Goal: Task Accomplishment & Management: Manage account settings

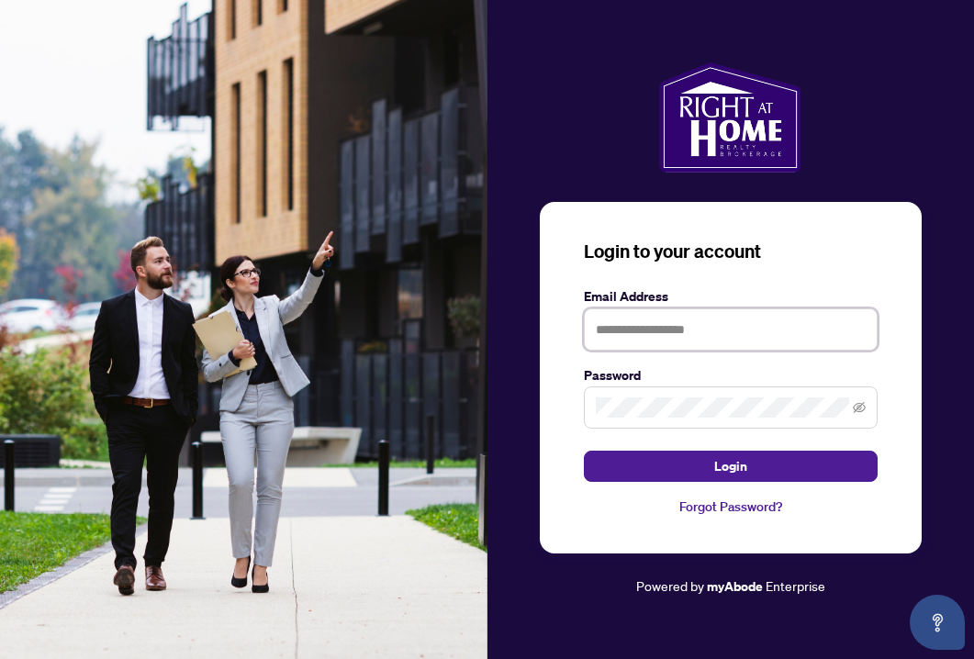
click at [632, 327] on input "text" at bounding box center [731, 329] width 294 height 42
type input "**********"
click at [856, 411] on icon "eye-invisible" at bounding box center [858, 407] width 13 height 11
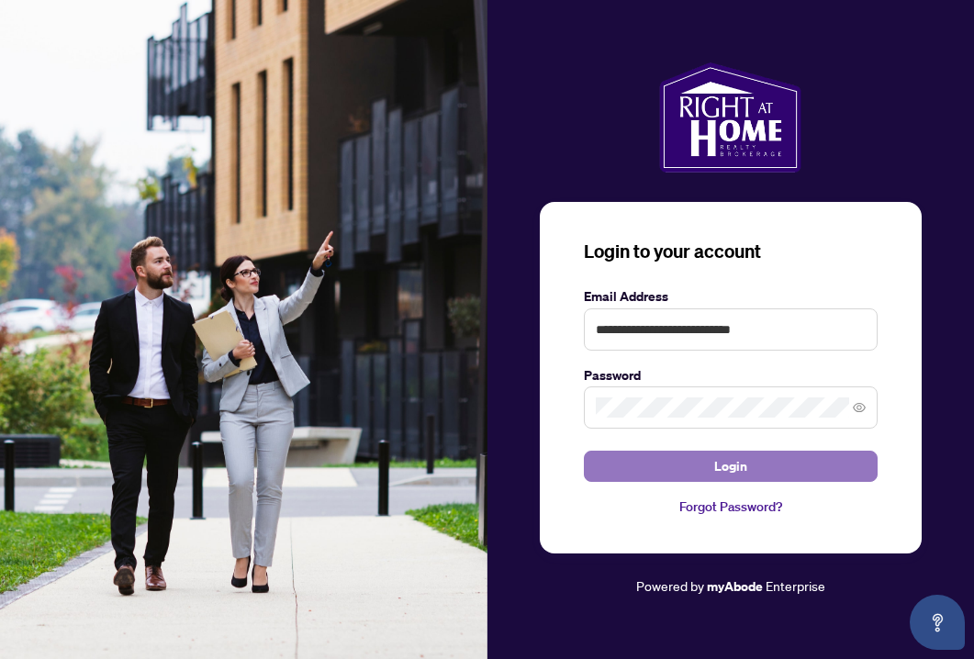
click at [742, 469] on span "Login" at bounding box center [730, 465] width 33 height 29
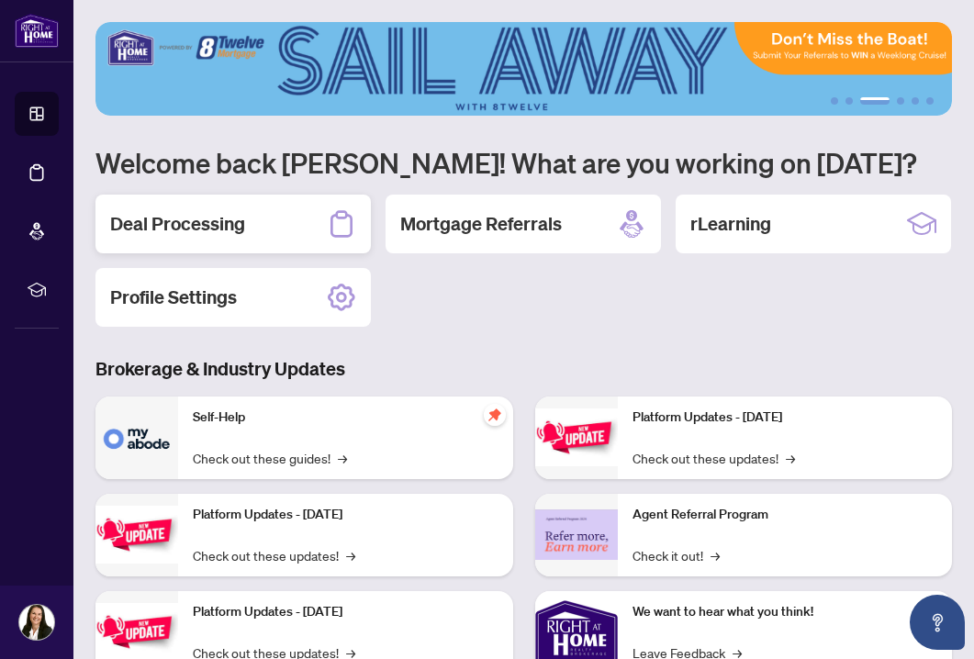
click at [226, 222] on h2 "Deal Processing" at bounding box center [177, 224] width 135 height 26
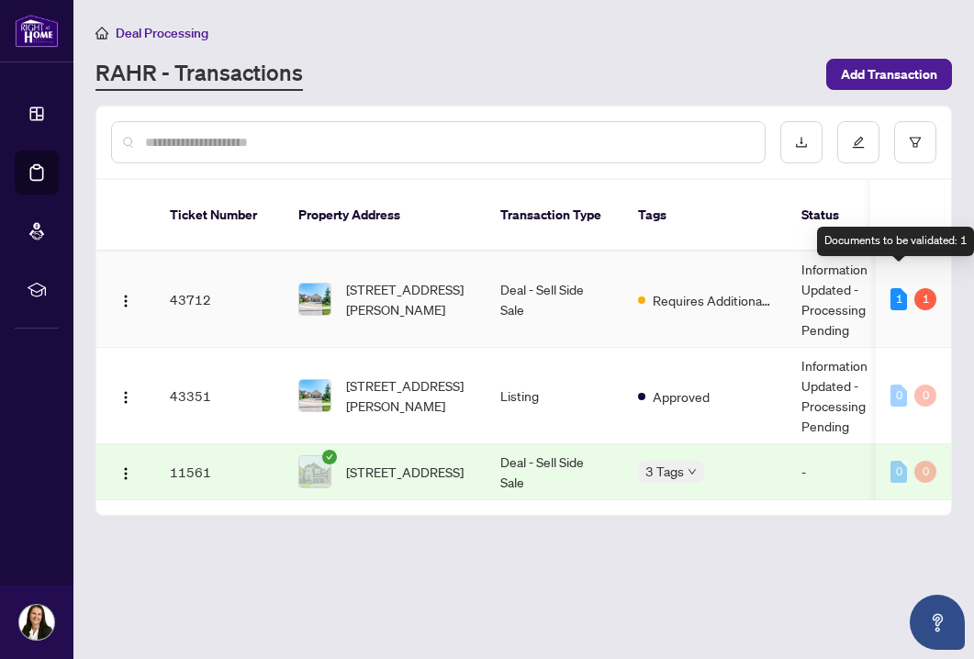
click at [896, 288] on div "1" at bounding box center [898, 299] width 17 height 22
click at [928, 288] on div "1" at bounding box center [925, 299] width 22 height 22
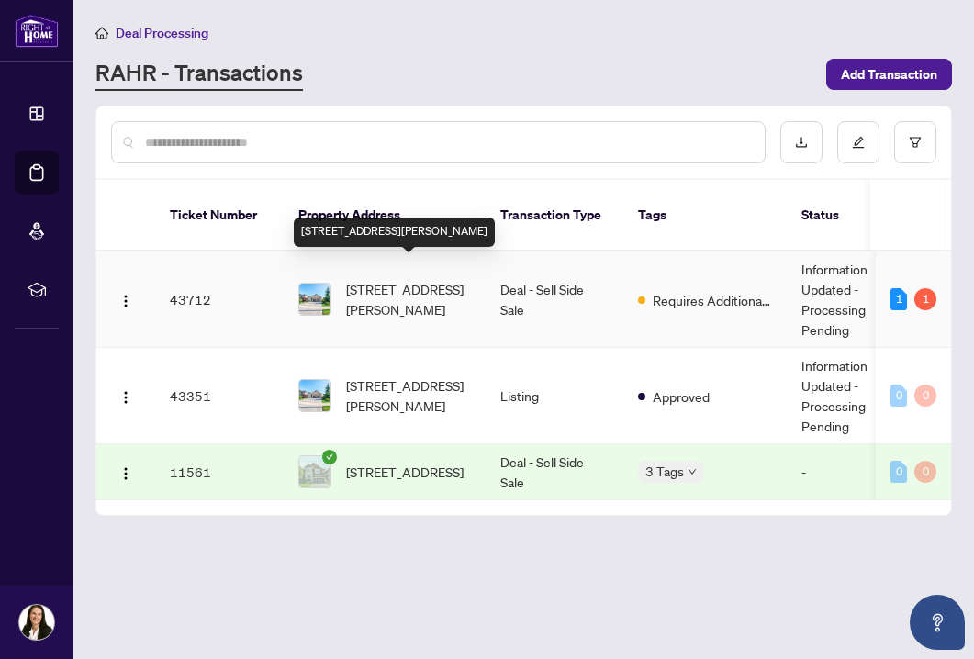
click at [373, 279] on span "[STREET_ADDRESS][PERSON_NAME]" at bounding box center [408, 299] width 125 height 40
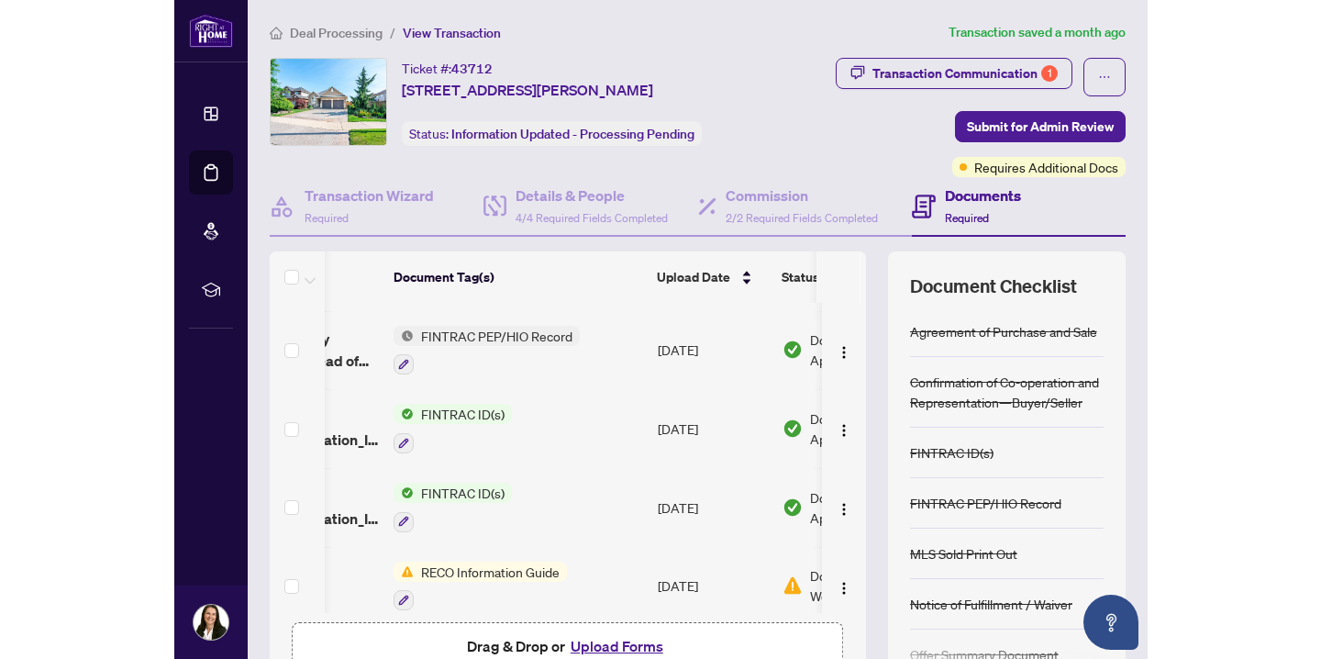
scroll to position [0, 254]
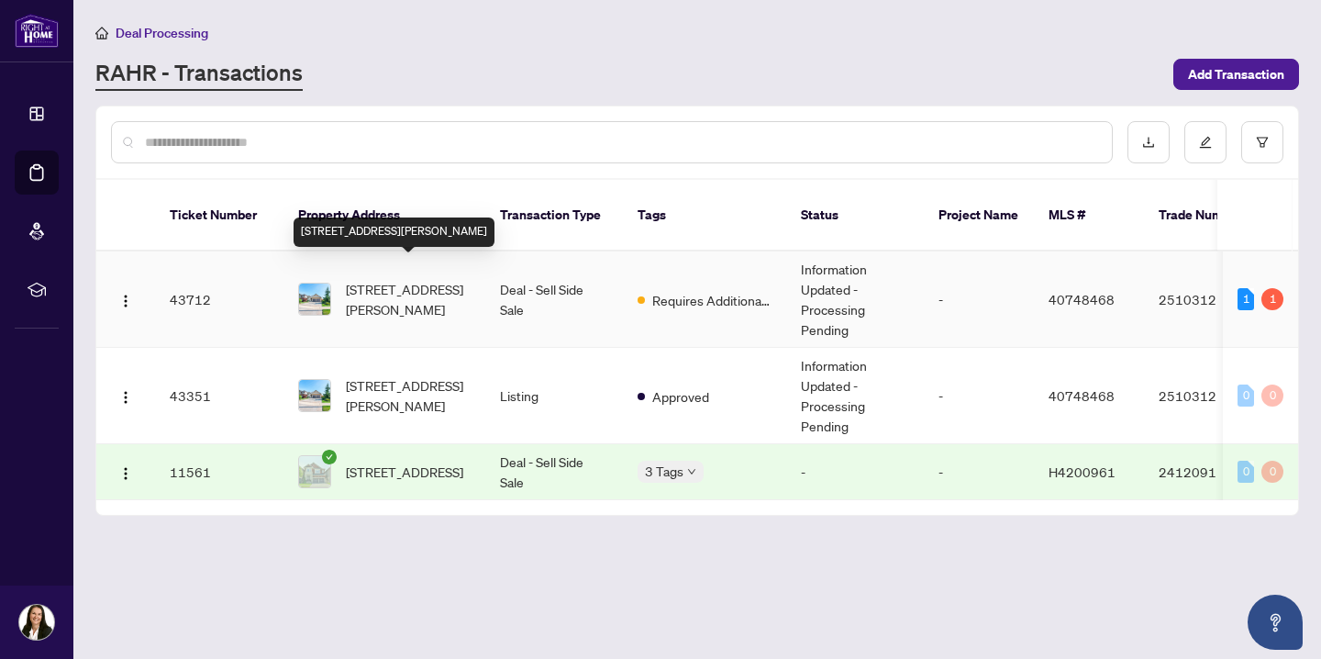
click at [414, 279] on span "[STREET_ADDRESS][PERSON_NAME]" at bounding box center [408, 299] width 125 height 40
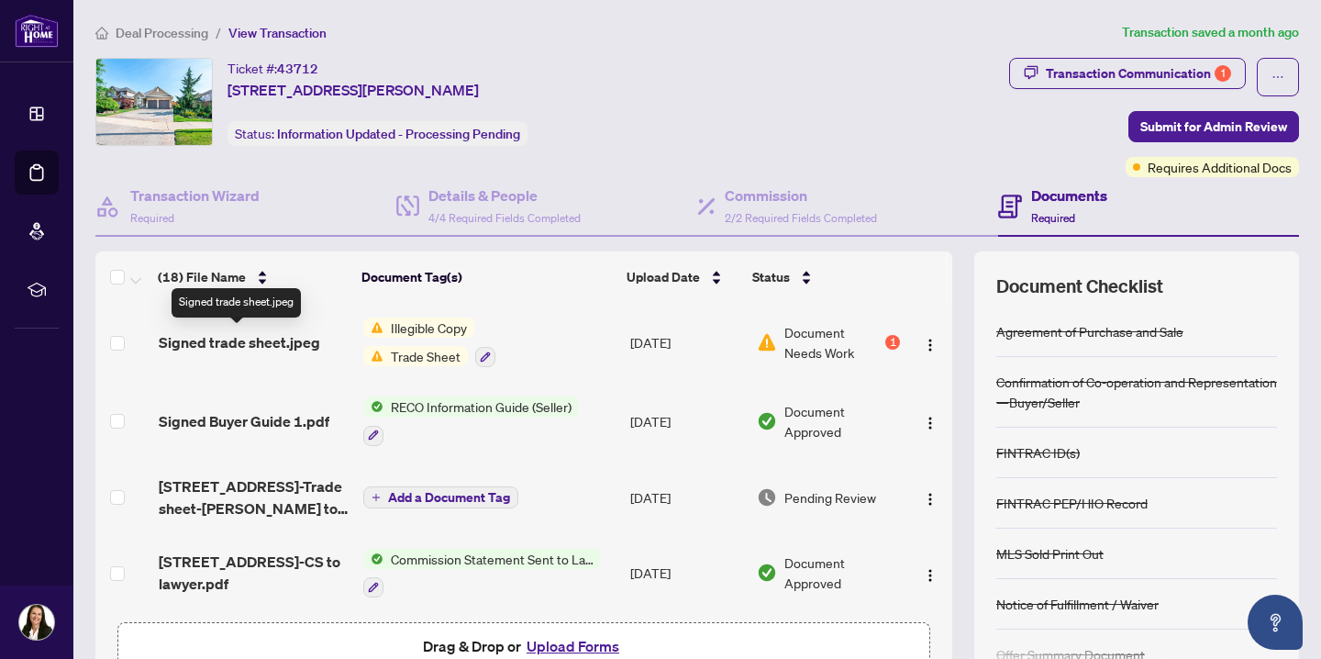
click at [297, 342] on span "Signed trade sheet.jpeg" at bounding box center [239, 342] width 161 height 22
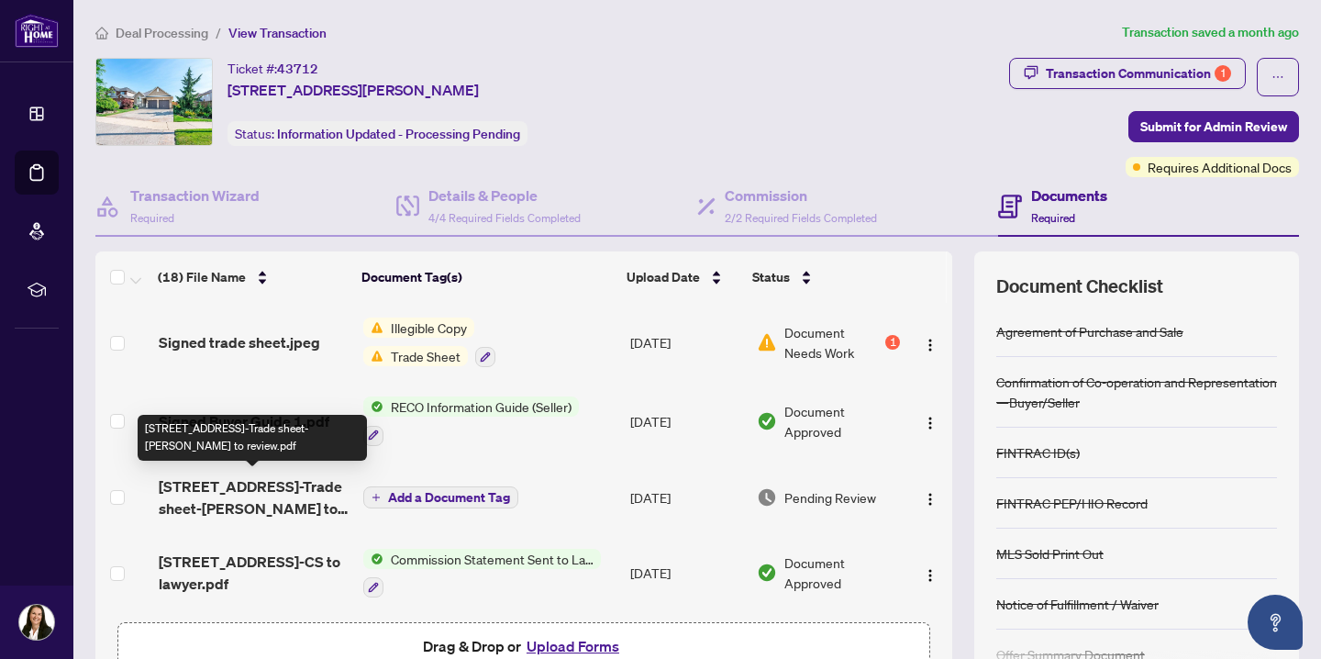
click at [211, 484] on span "[STREET_ADDRESS]-Trade sheet-[PERSON_NAME] to review.pdf" at bounding box center [254, 497] width 190 height 44
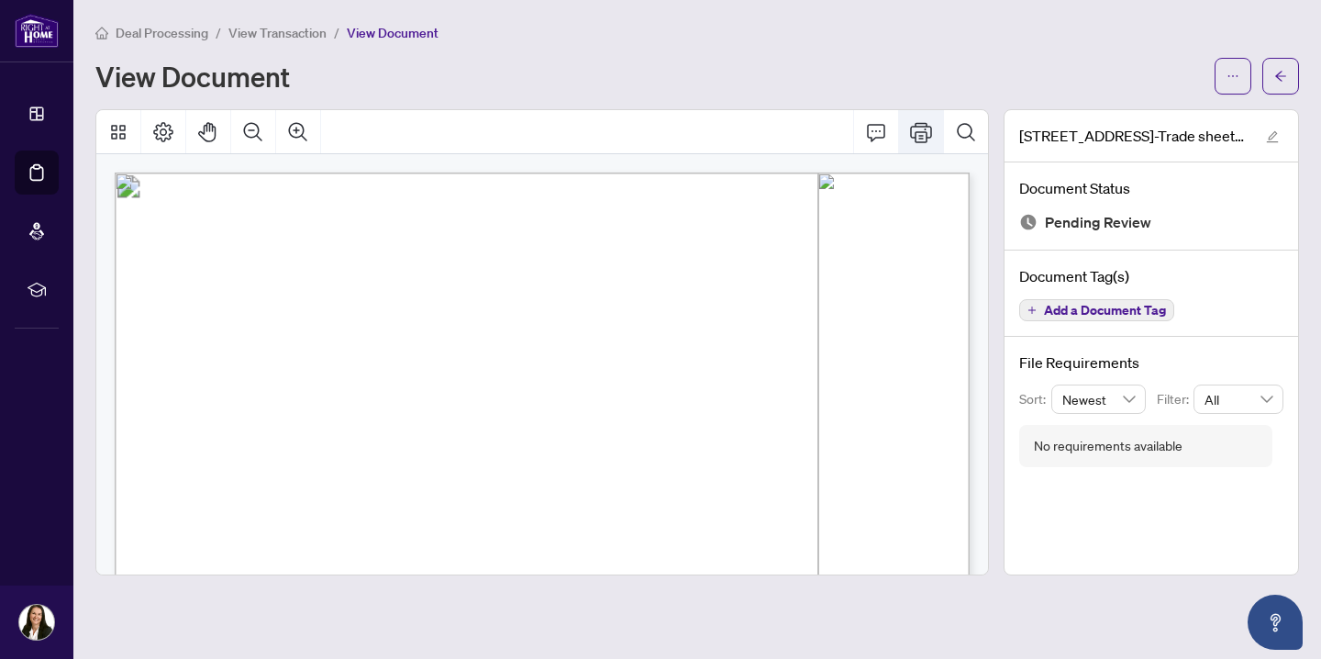
click at [920, 127] on icon "Print" at bounding box center [921, 132] width 22 height 22
drag, startPoint x: 720, startPoint y: 153, endPoint x: 710, endPoint y: -106, distance: 258.9
click at [710, 0] on html "Dashboard Deal Processing Mortgage Referrals rLearning [PERSON_NAME] [DOMAIN_NA…" at bounding box center [660, 329] width 1321 height 659
click at [660, 323] on span "Sale Of Purchaser's Property" at bounding box center [597, 321] width 125 height 9
click at [1278, 77] on icon "arrow-left" at bounding box center [1280, 76] width 11 height 10
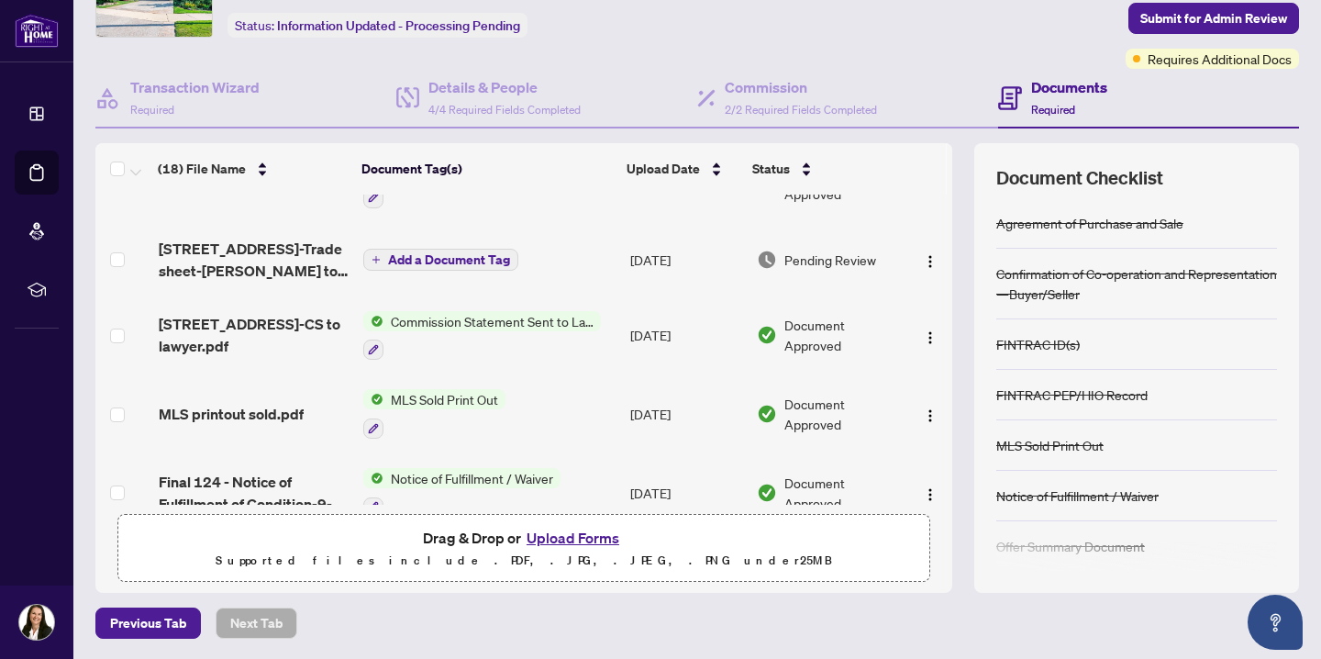
scroll to position [99, 0]
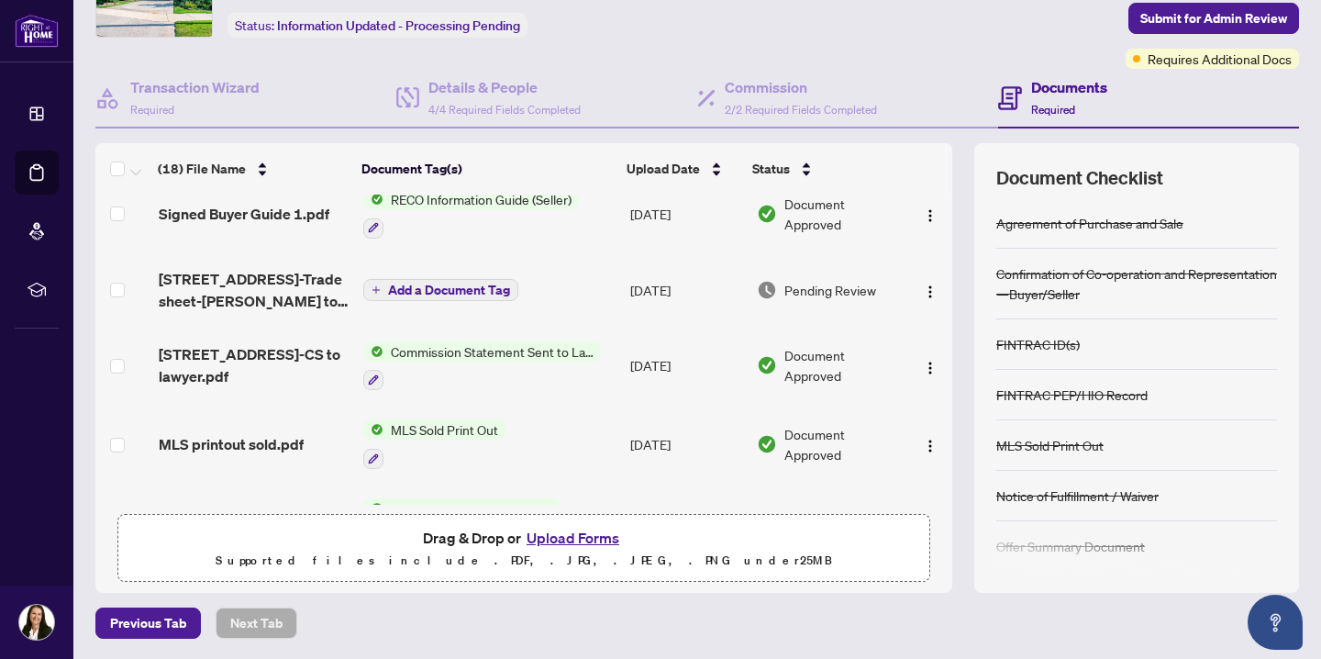
click at [465, 284] on span "Add a Document Tag" at bounding box center [449, 290] width 122 height 13
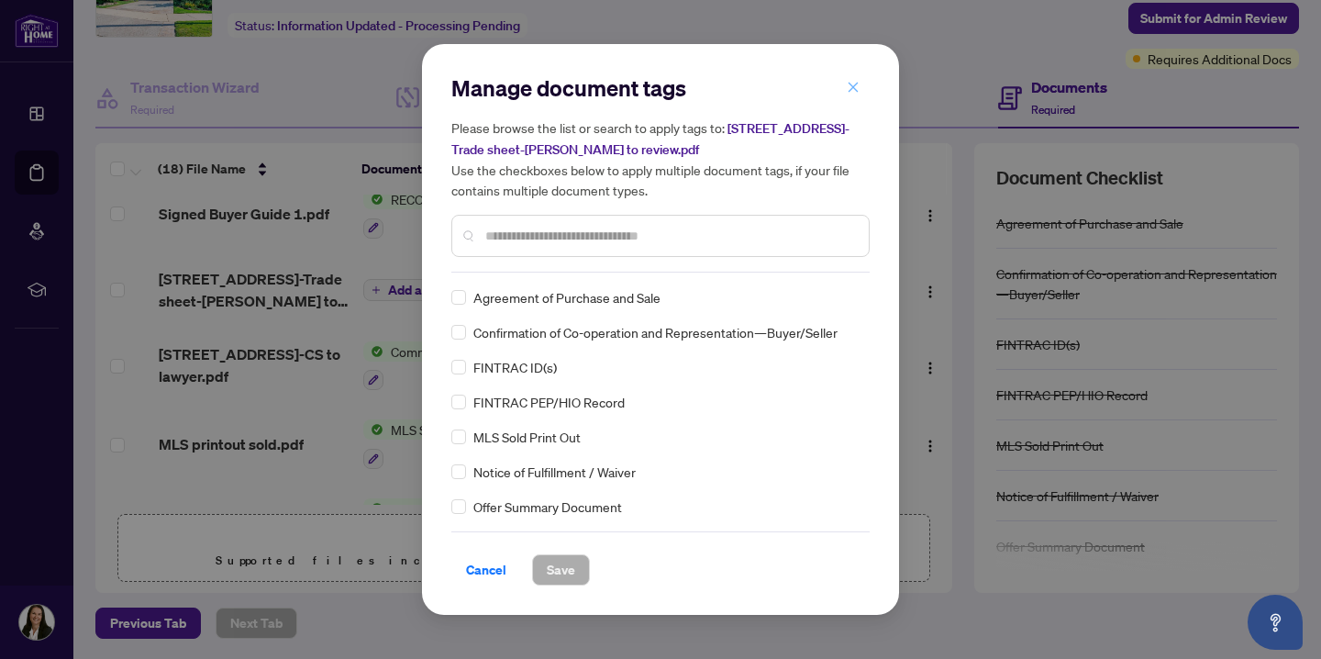
click at [854, 83] on icon "close" at bounding box center [853, 87] width 13 height 13
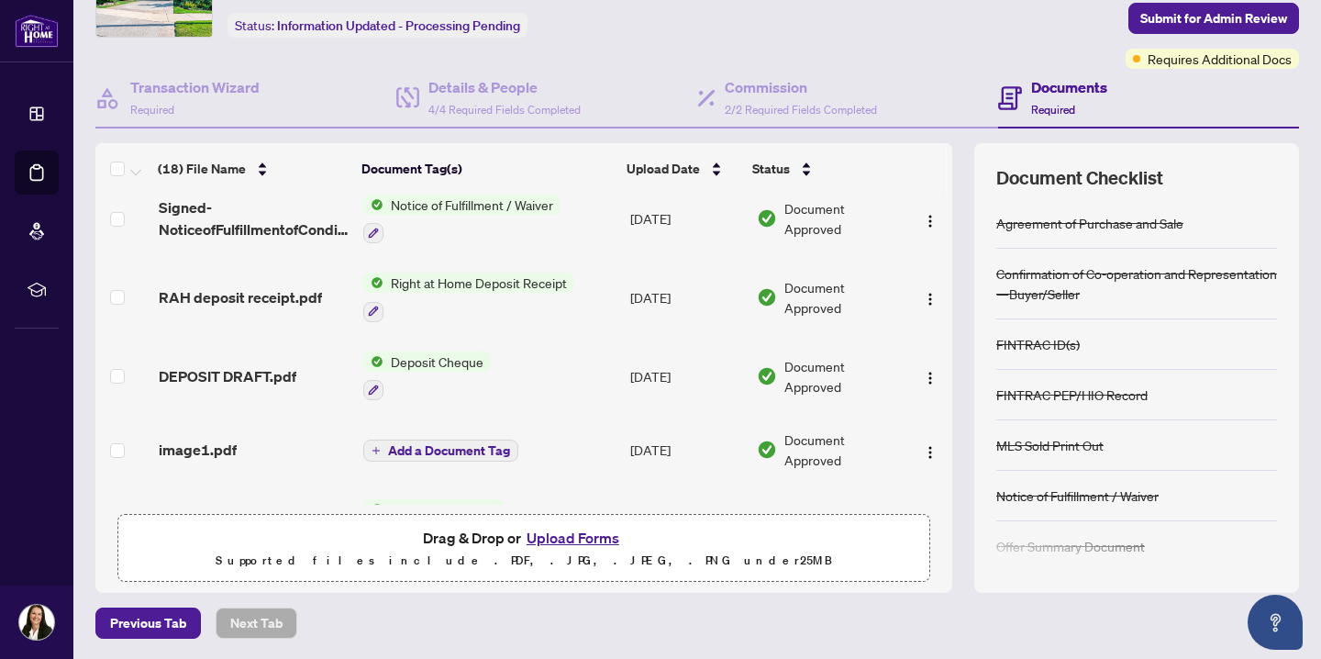
scroll to position [0, 0]
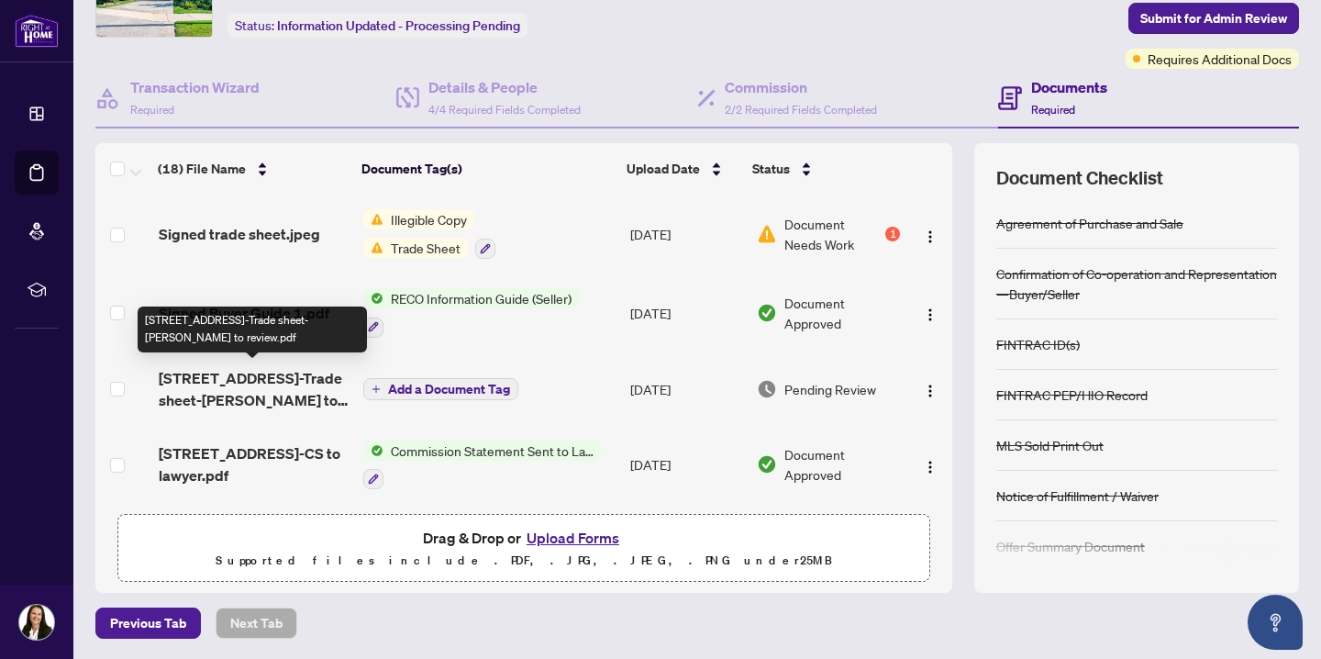
click at [282, 384] on span "[STREET_ADDRESS]-Trade sheet-[PERSON_NAME] to review.pdf" at bounding box center [254, 389] width 190 height 44
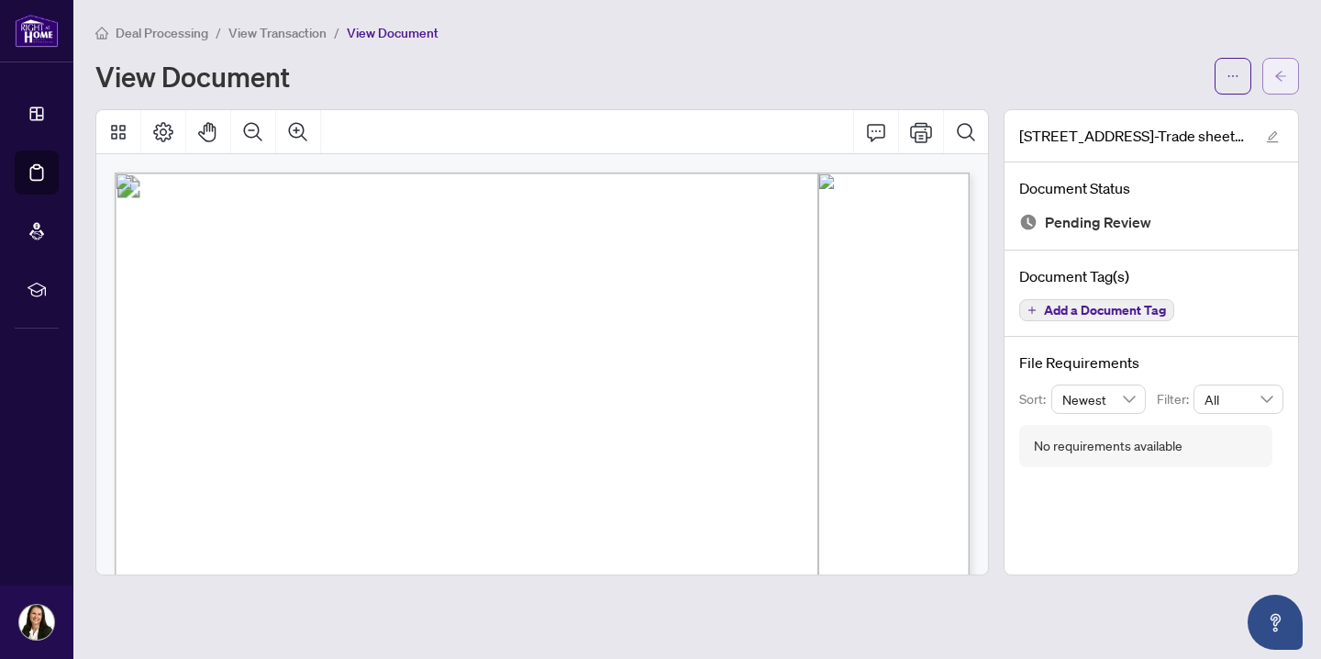
click at [1274, 73] on icon "arrow-left" at bounding box center [1280, 76] width 13 height 13
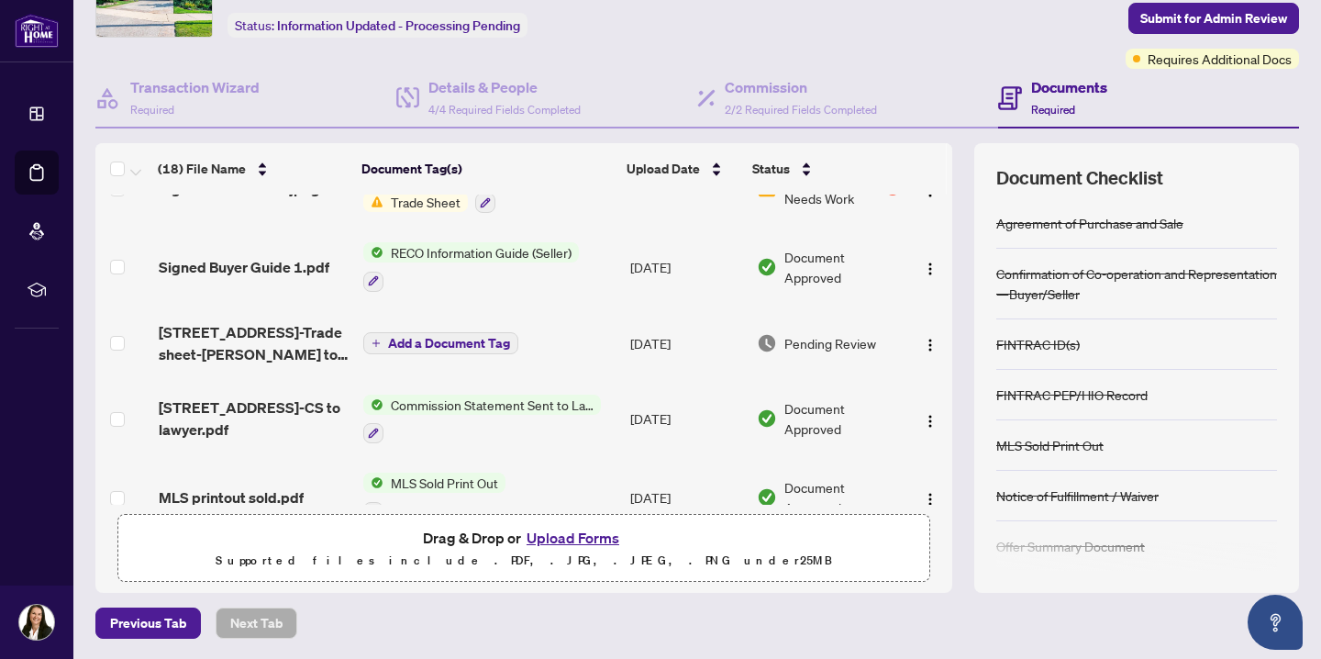
scroll to position [44, 0]
click at [1018, 96] on icon at bounding box center [1010, 98] width 24 height 24
click at [1037, 87] on h4 "Documents" at bounding box center [1069, 87] width 76 height 22
click at [1063, 85] on h4 "Documents" at bounding box center [1069, 87] width 76 height 22
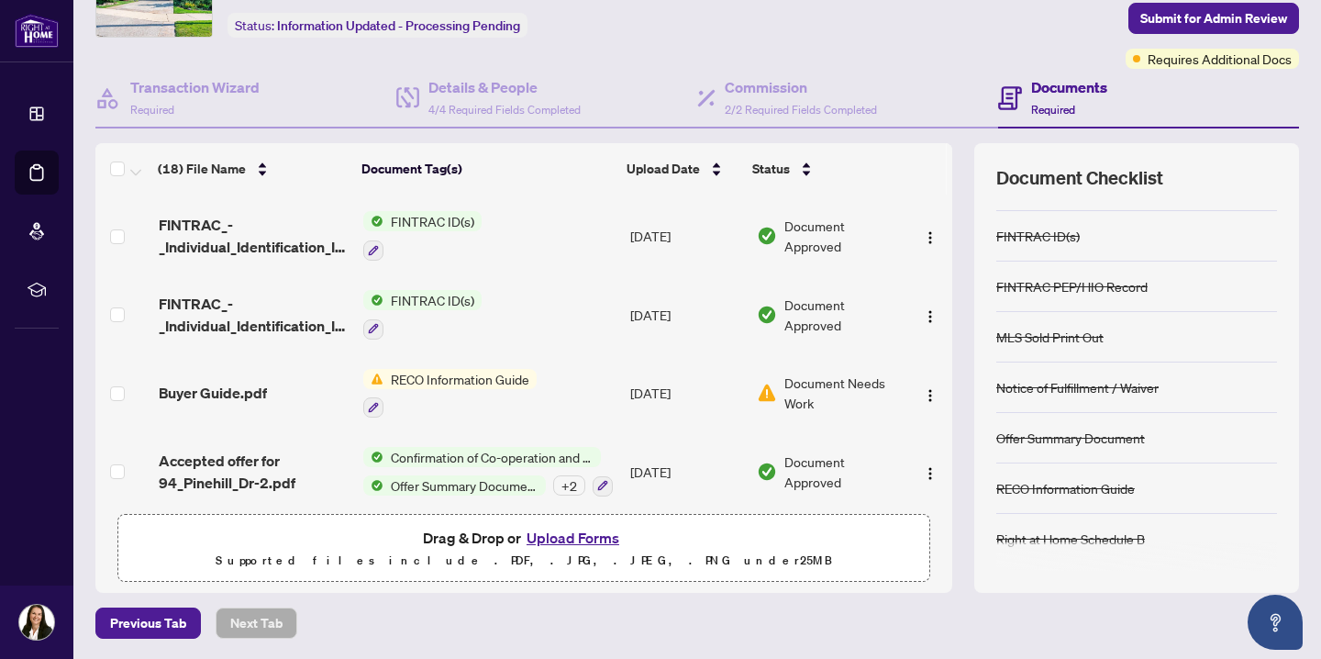
scroll to position [1079, 0]
click at [574, 536] on button "Upload Forms" at bounding box center [573, 538] width 104 height 24
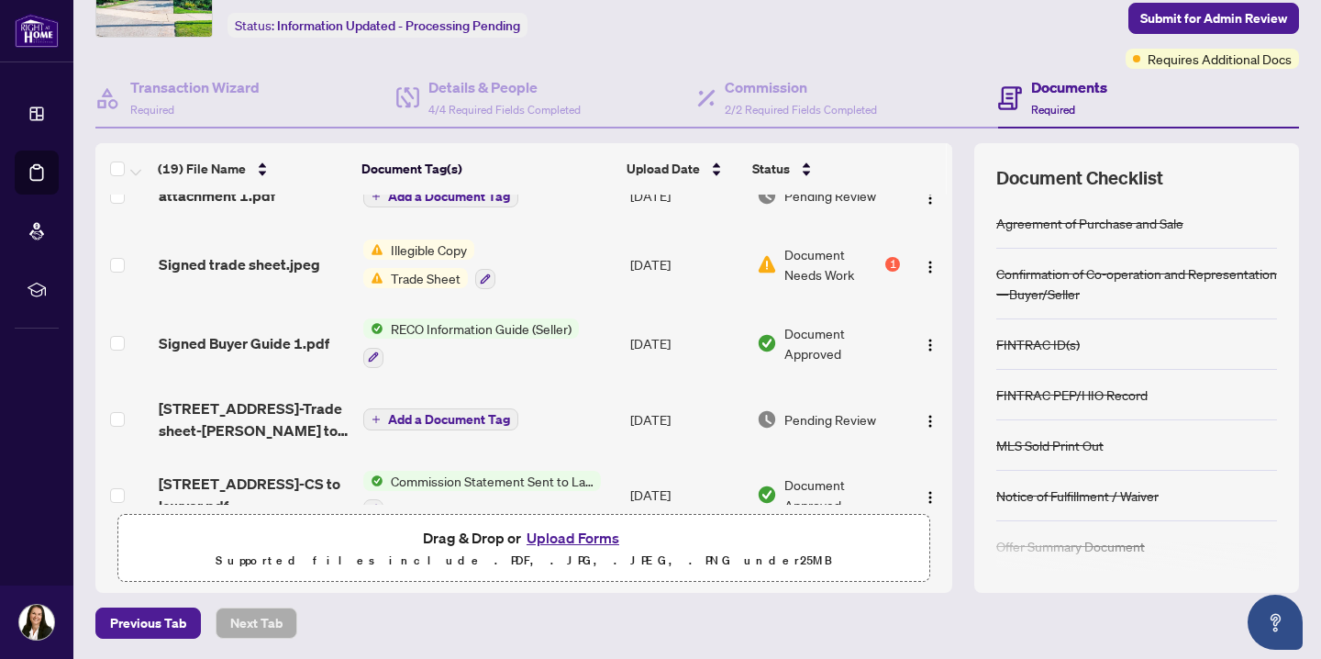
scroll to position [0, 0]
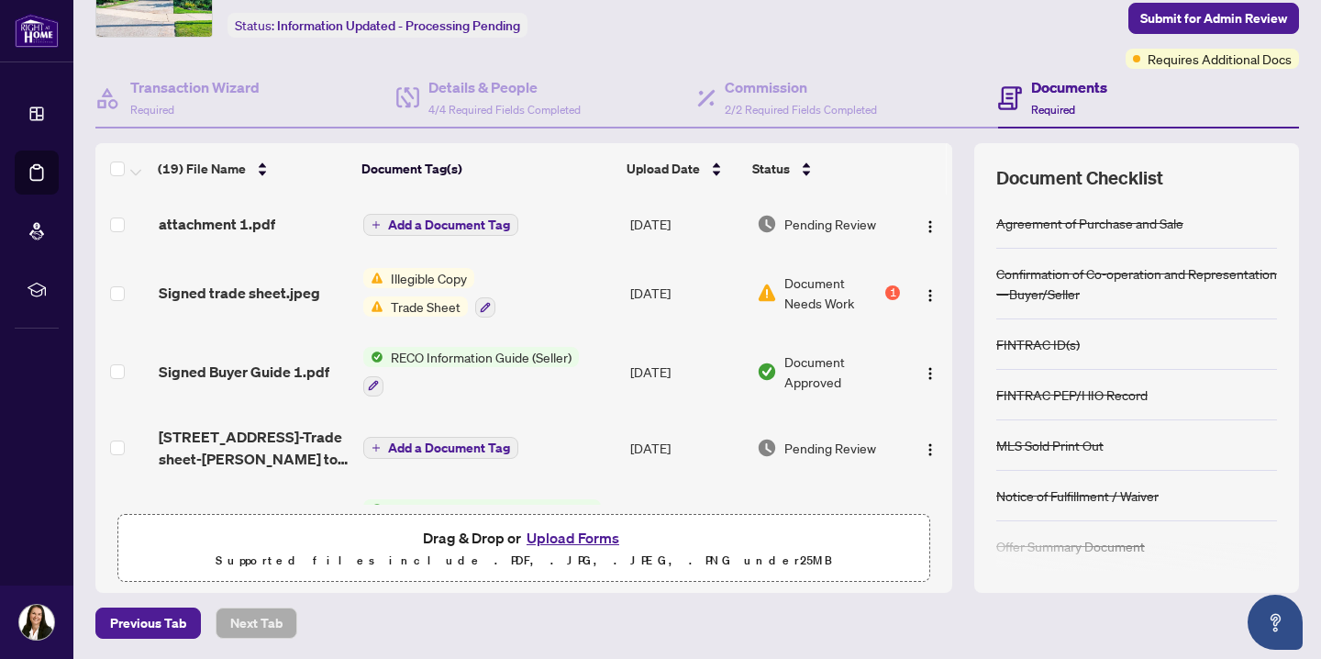
click at [389, 223] on span "Add a Document Tag" at bounding box center [449, 224] width 122 height 13
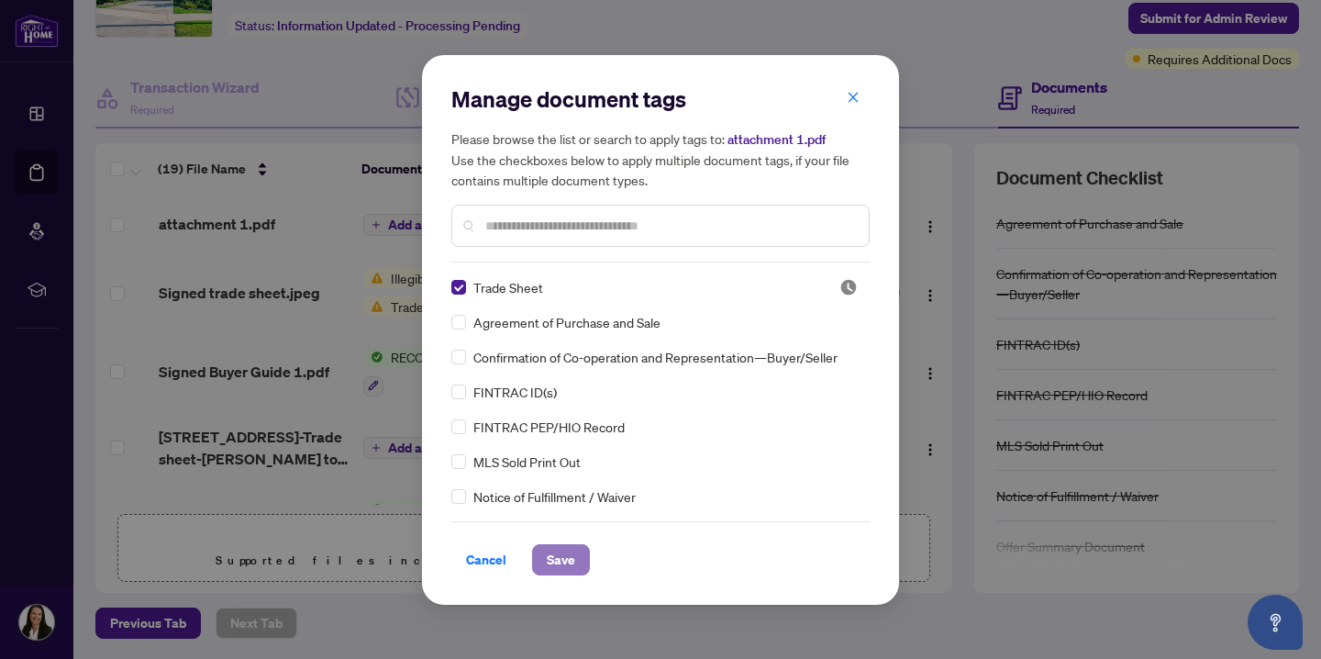
click at [565, 558] on span "Save" at bounding box center [561, 559] width 28 height 29
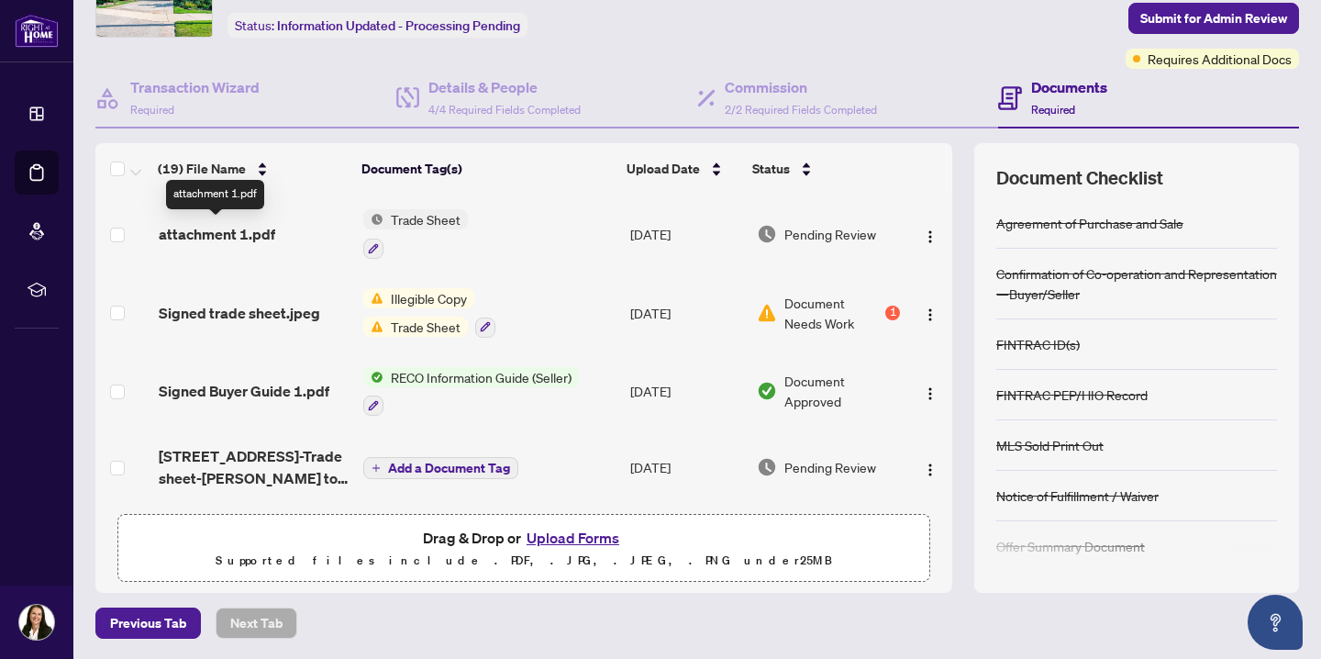
click at [217, 239] on span "attachment 1.pdf" at bounding box center [217, 234] width 117 height 22
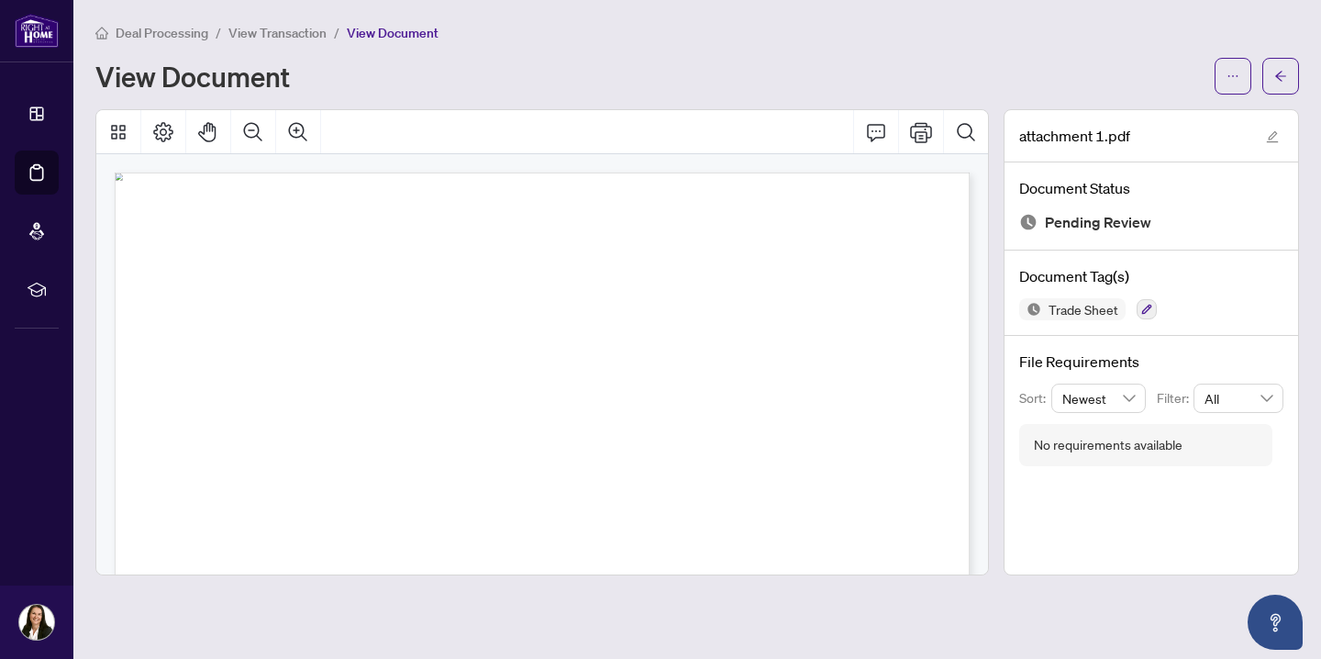
click at [968, 58] on div "View Document" at bounding box center [697, 76] width 1204 height 37
click at [1287, 77] on button "button" at bounding box center [1281, 76] width 37 height 37
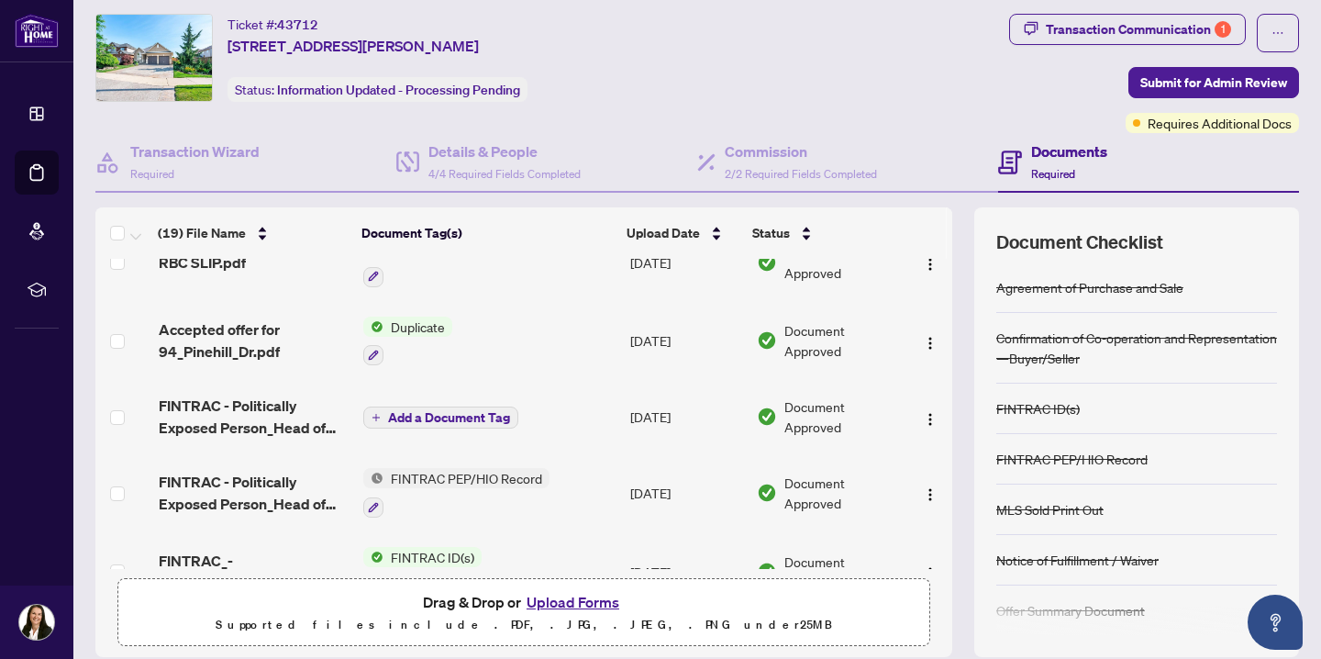
scroll to position [885, 0]
click at [416, 318] on span "Duplicate" at bounding box center [418, 328] width 69 height 20
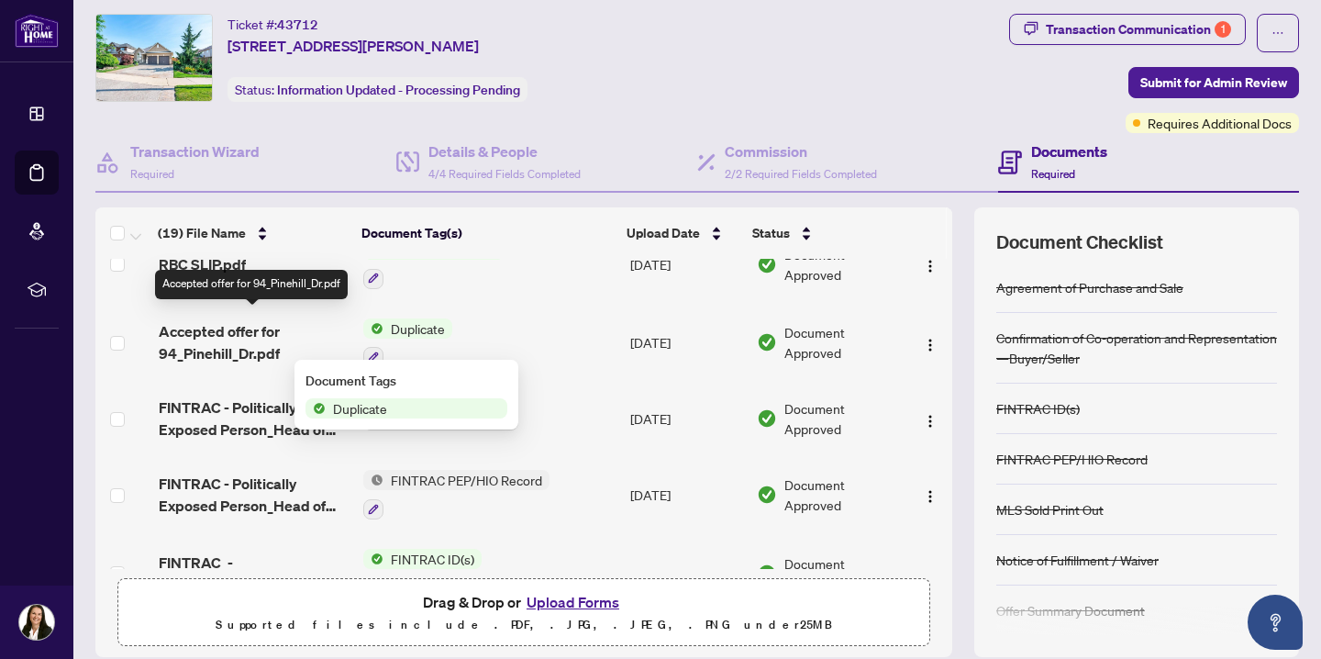
click at [227, 334] on span "Accepted offer for 94_Pinehill_Dr.pdf" at bounding box center [254, 342] width 190 height 44
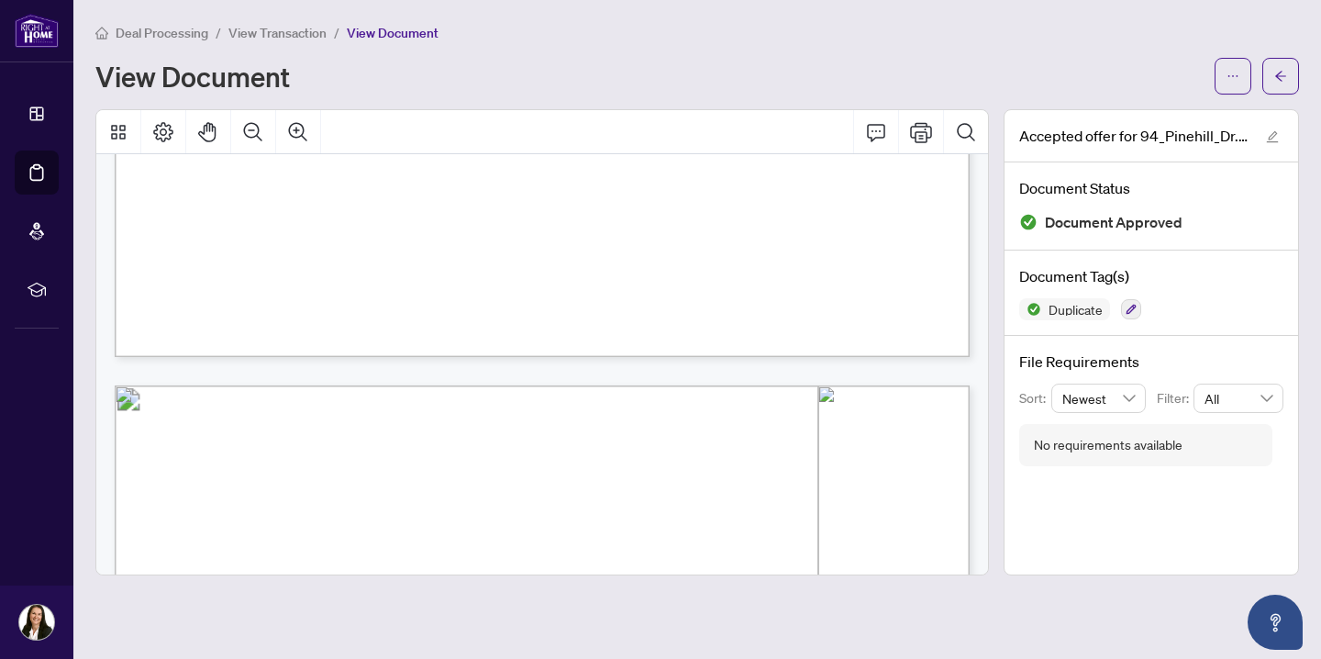
scroll to position [11078, 0]
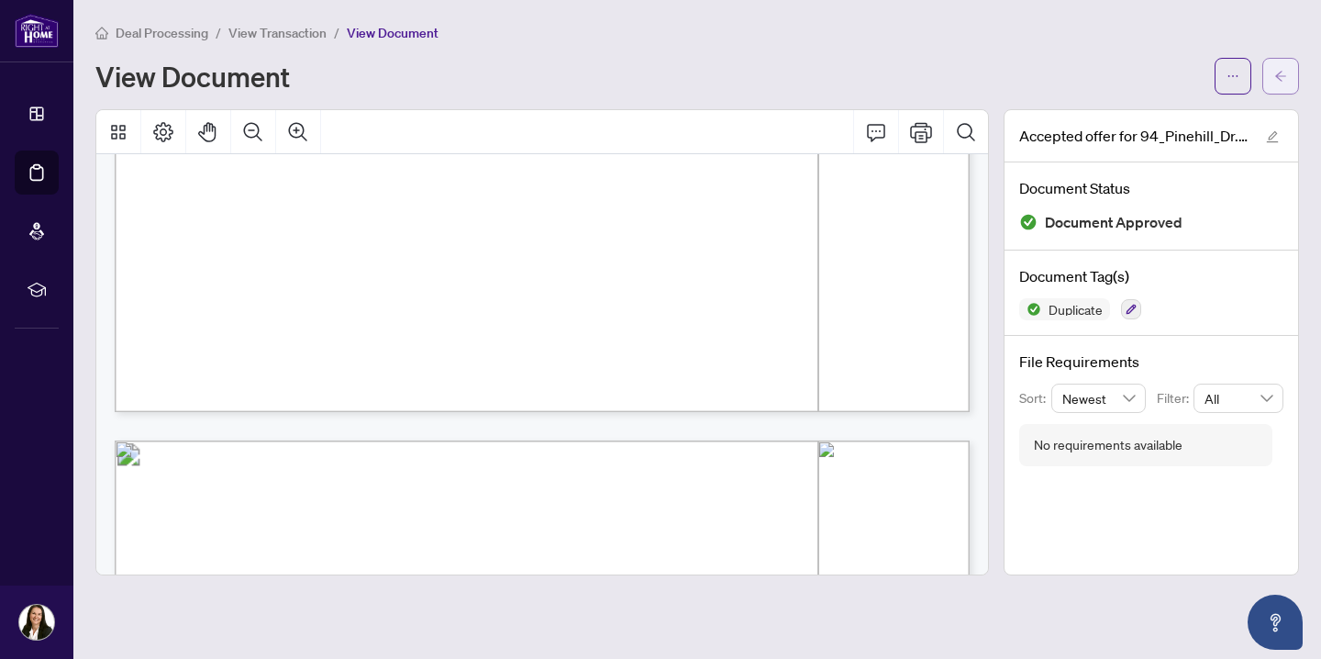
click at [1281, 83] on span "button" at bounding box center [1280, 75] width 13 height 29
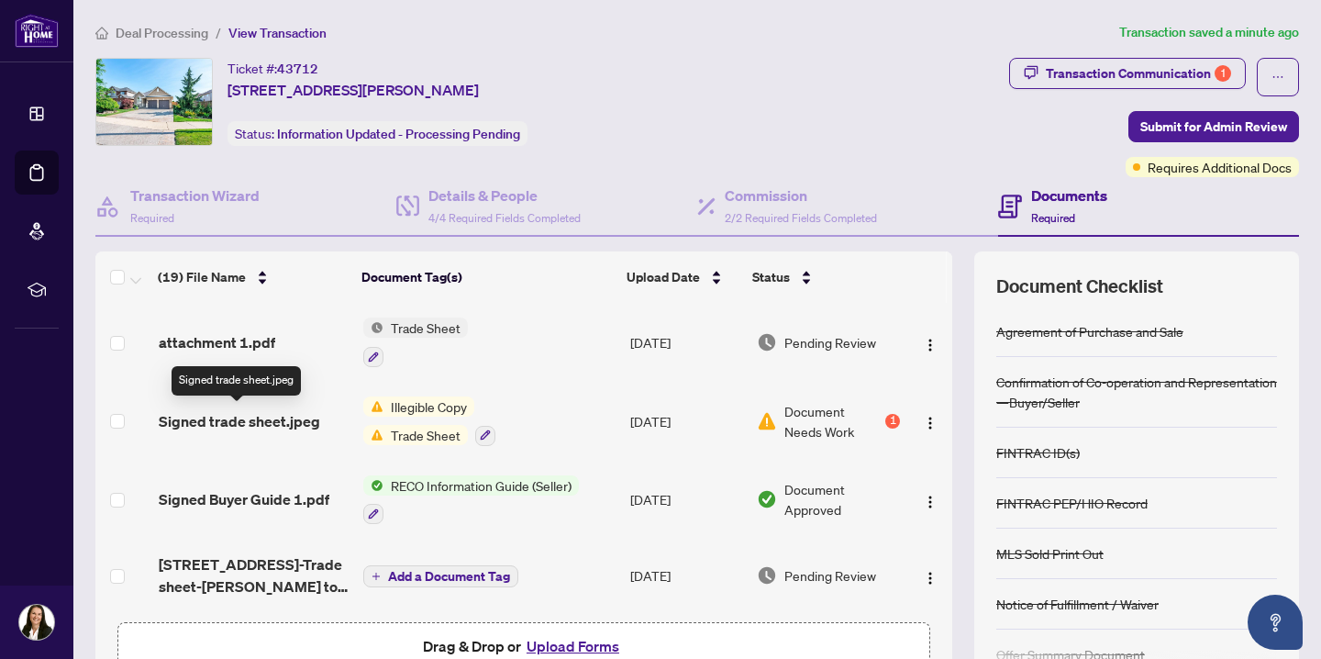
click at [256, 418] on span "Signed trade sheet.jpeg" at bounding box center [239, 421] width 161 height 22
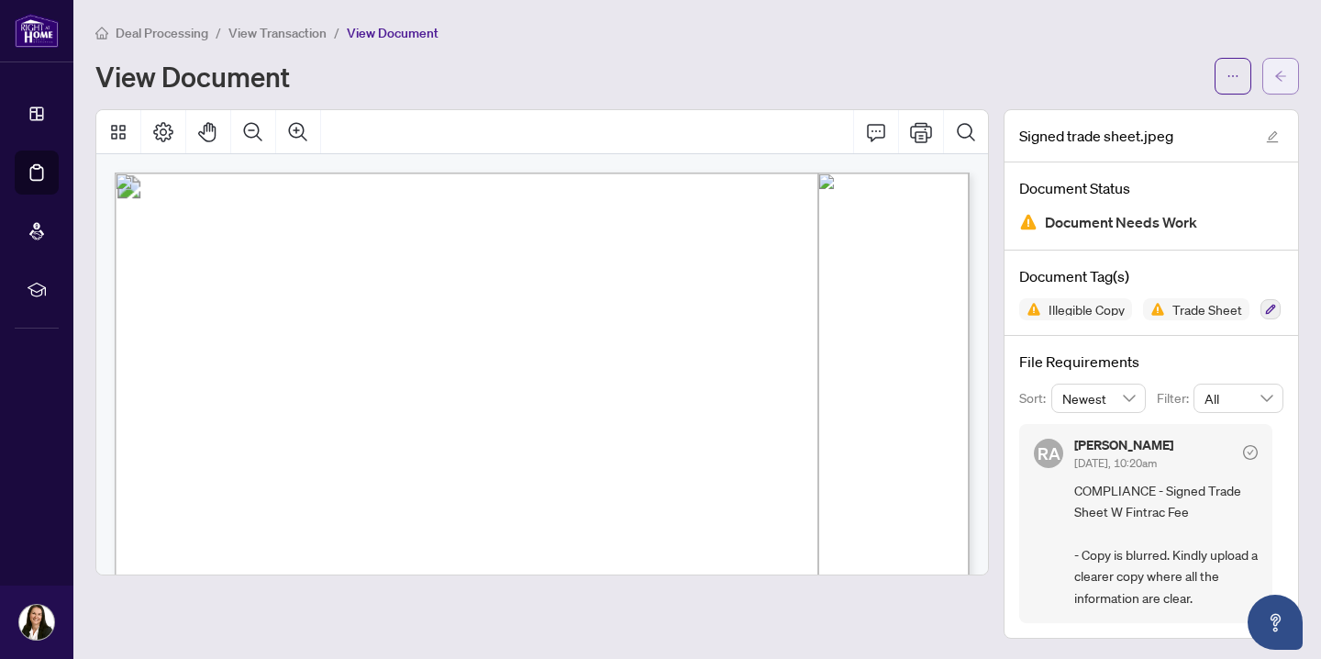
click at [1284, 78] on icon "arrow-left" at bounding box center [1280, 76] width 13 height 13
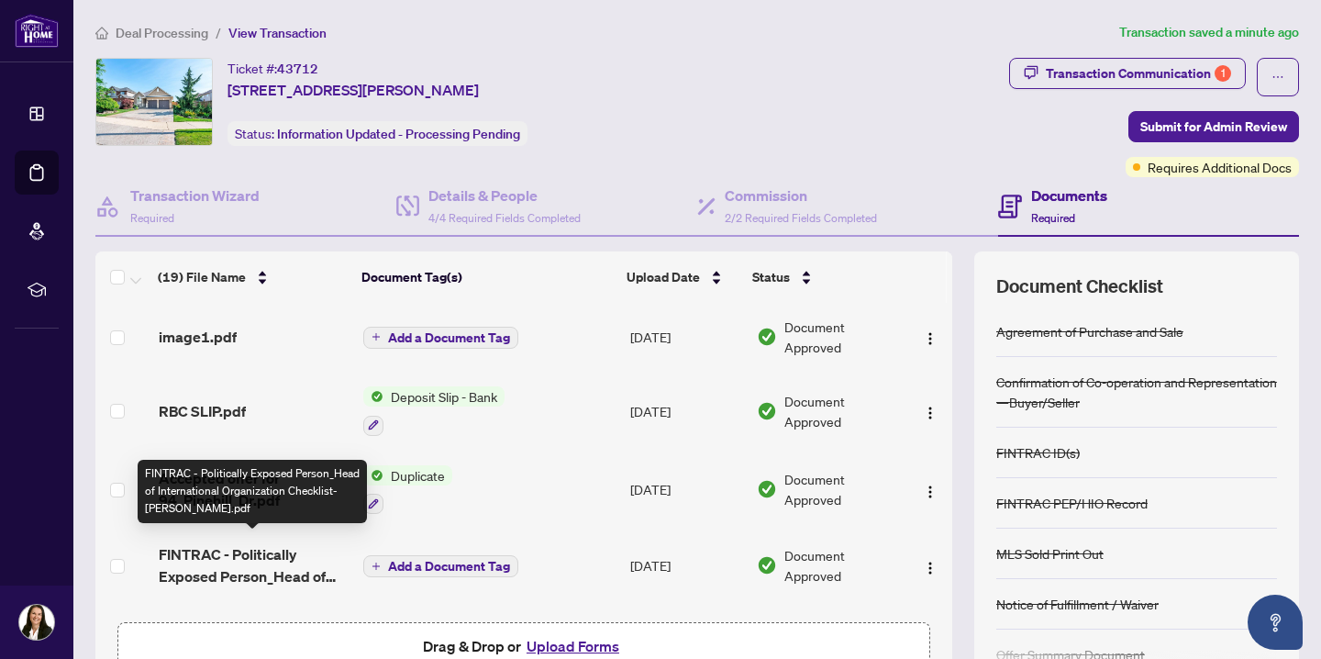
scroll to position [780, 0]
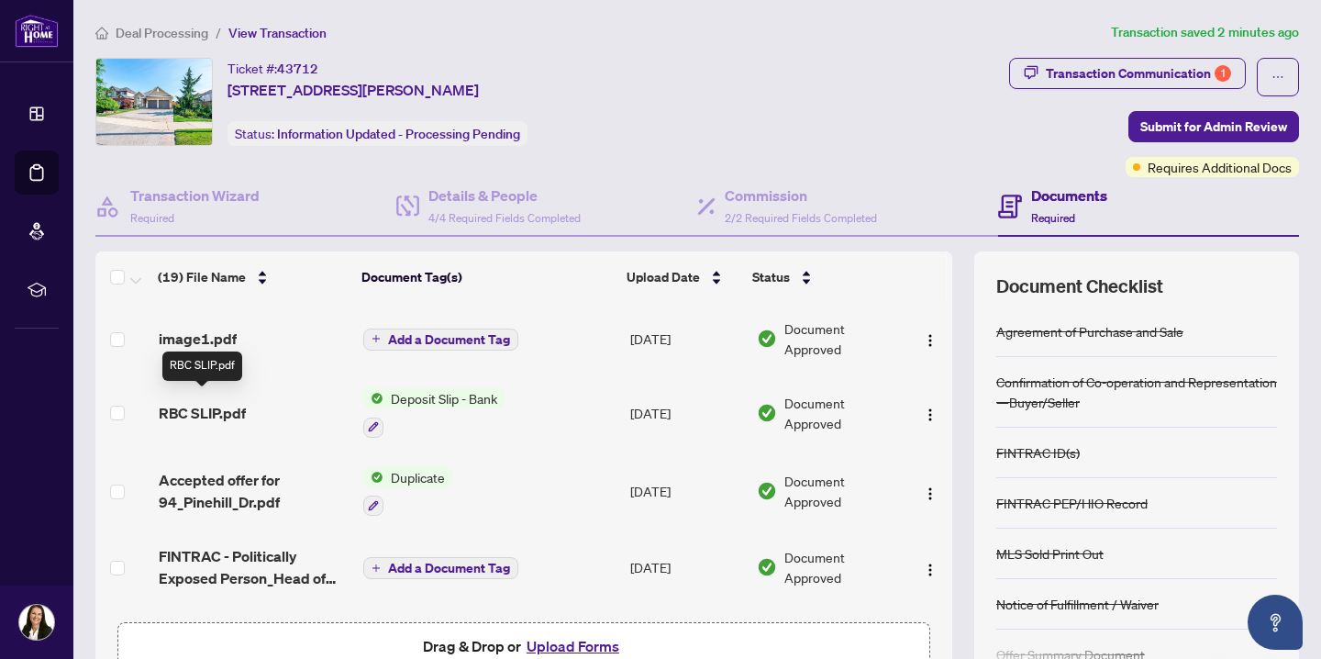
click at [185, 405] on span "RBC SLIP.pdf" at bounding box center [202, 413] width 87 height 22
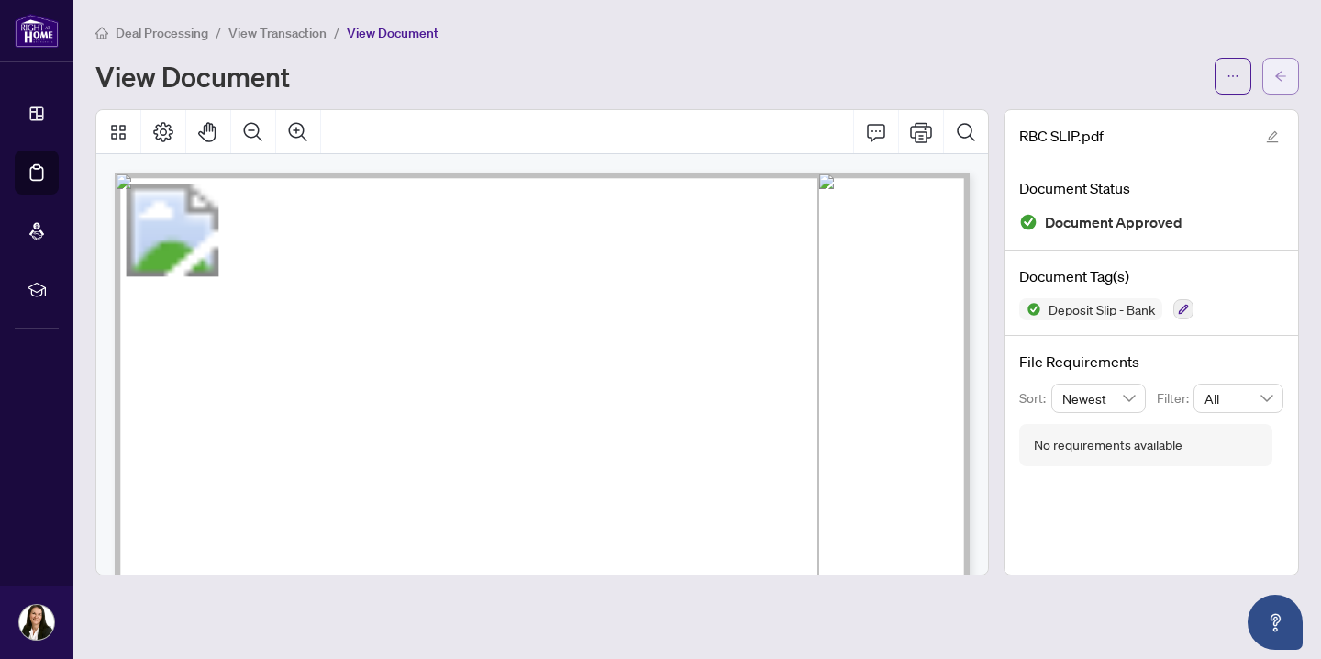
click at [1286, 75] on icon "arrow-left" at bounding box center [1280, 76] width 13 height 13
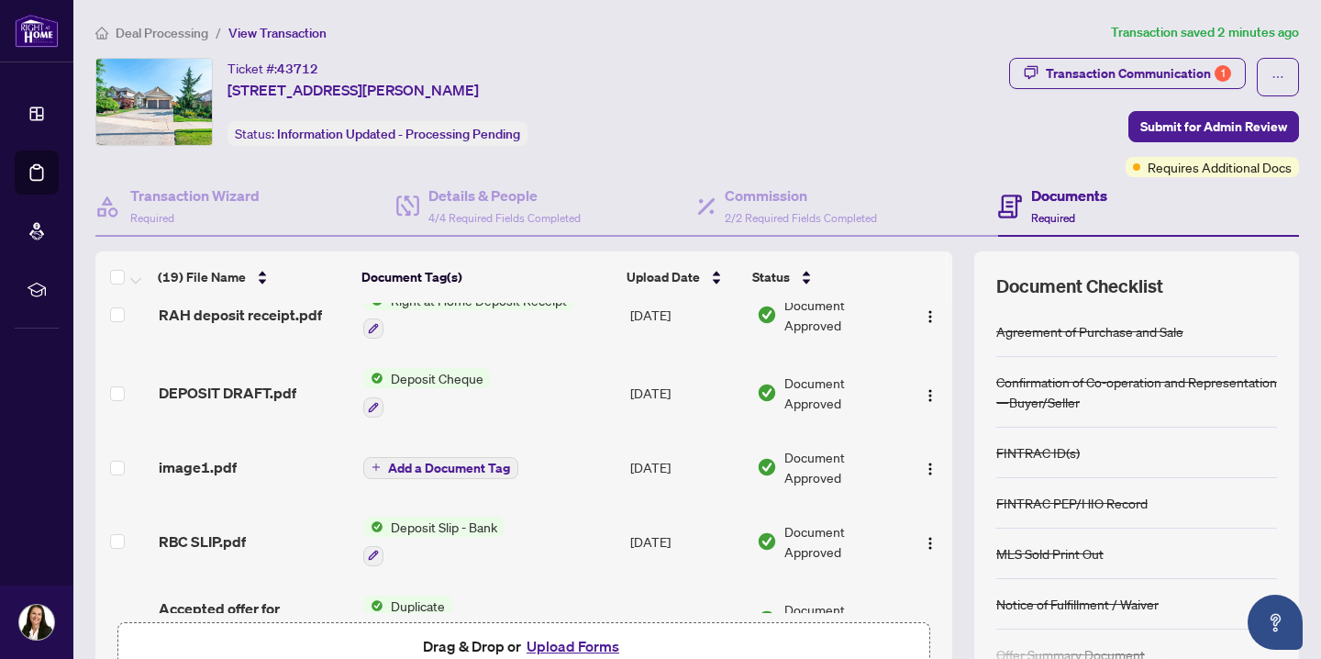
scroll to position [662, 0]
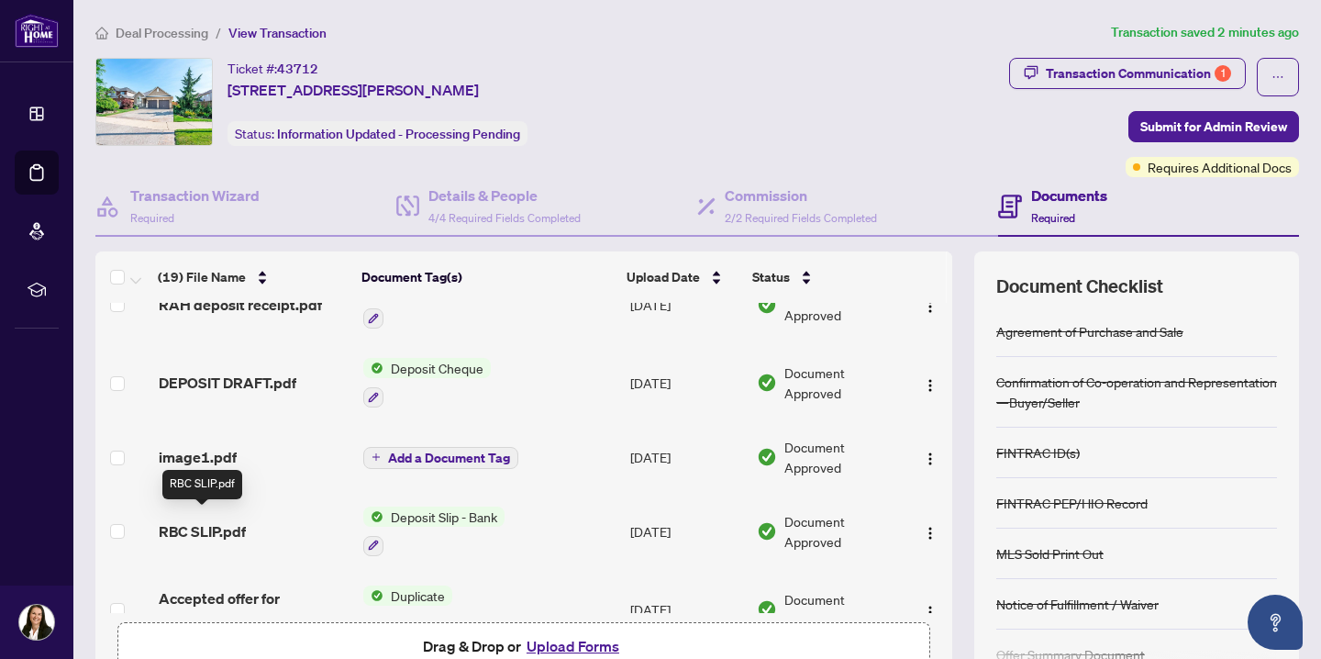
click at [201, 521] on span "RBC SLIP.pdf" at bounding box center [202, 531] width 87 height 22
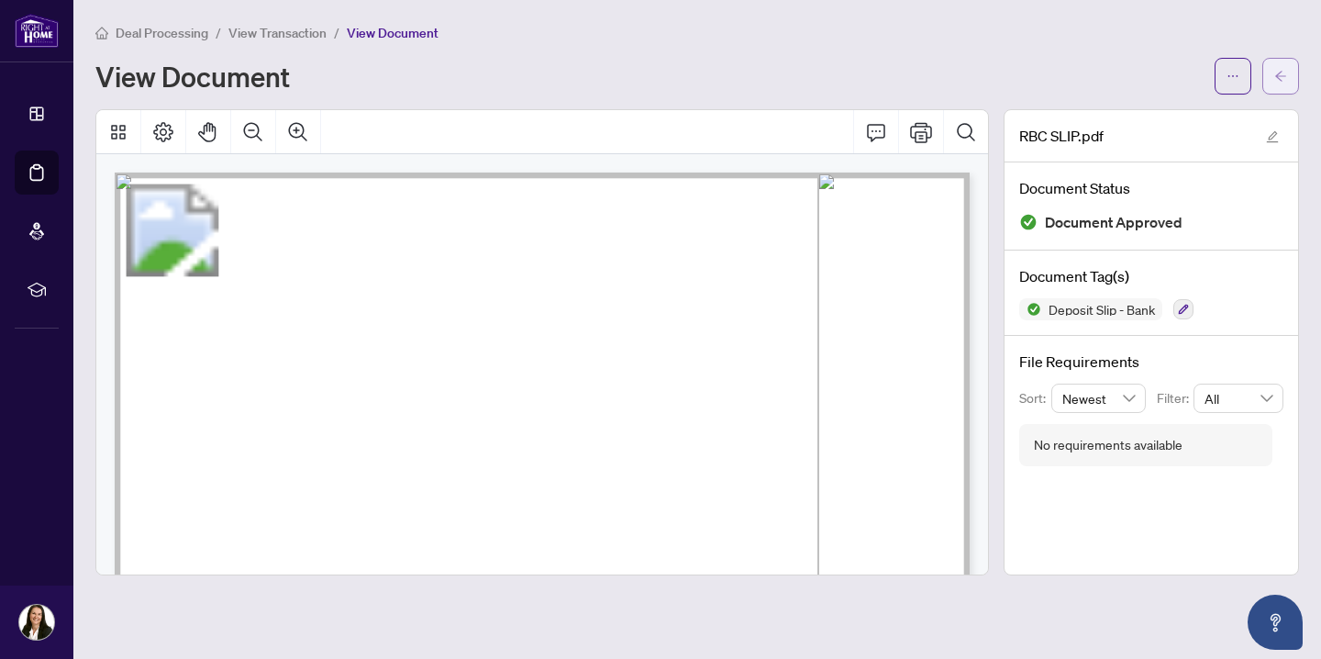
click at [1274, 73] on icon "arrow-left" at bounding box center [1280, 76] width 13 height 13
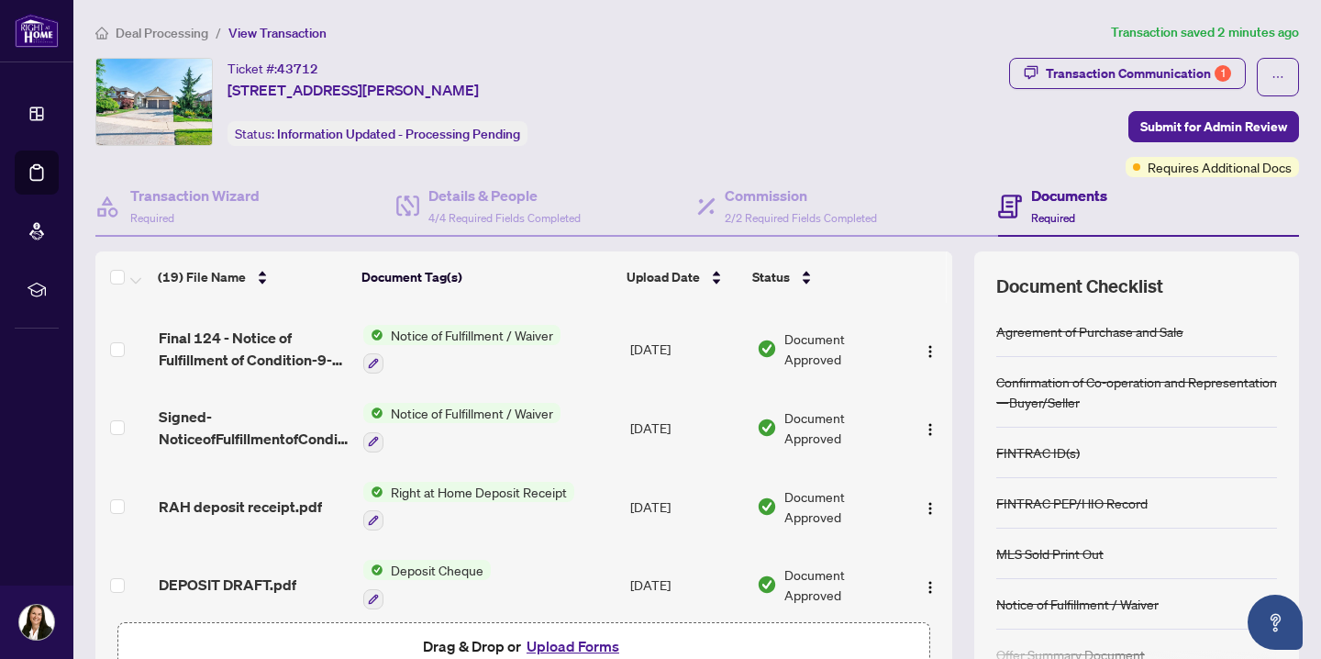
scroll to position [470, 0]
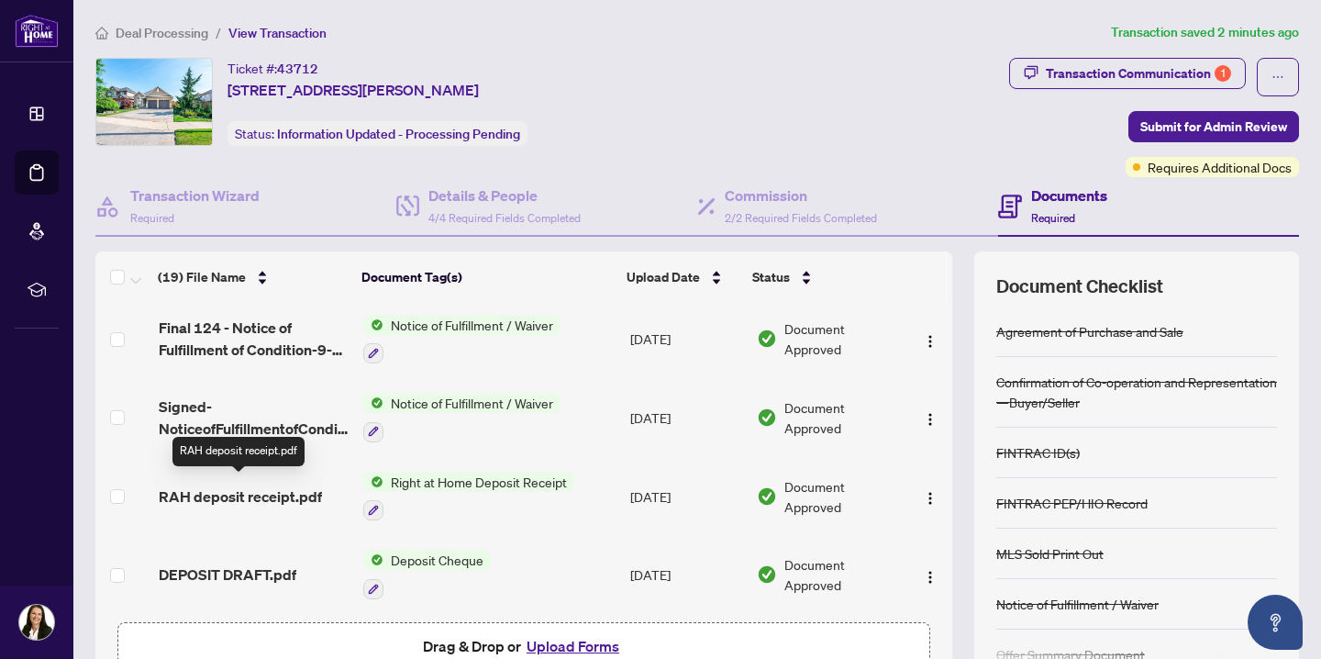
click at [221, 488] on span "RAH deposit receipt.pdf" at bounding box center [240, 496] width 163 height 22
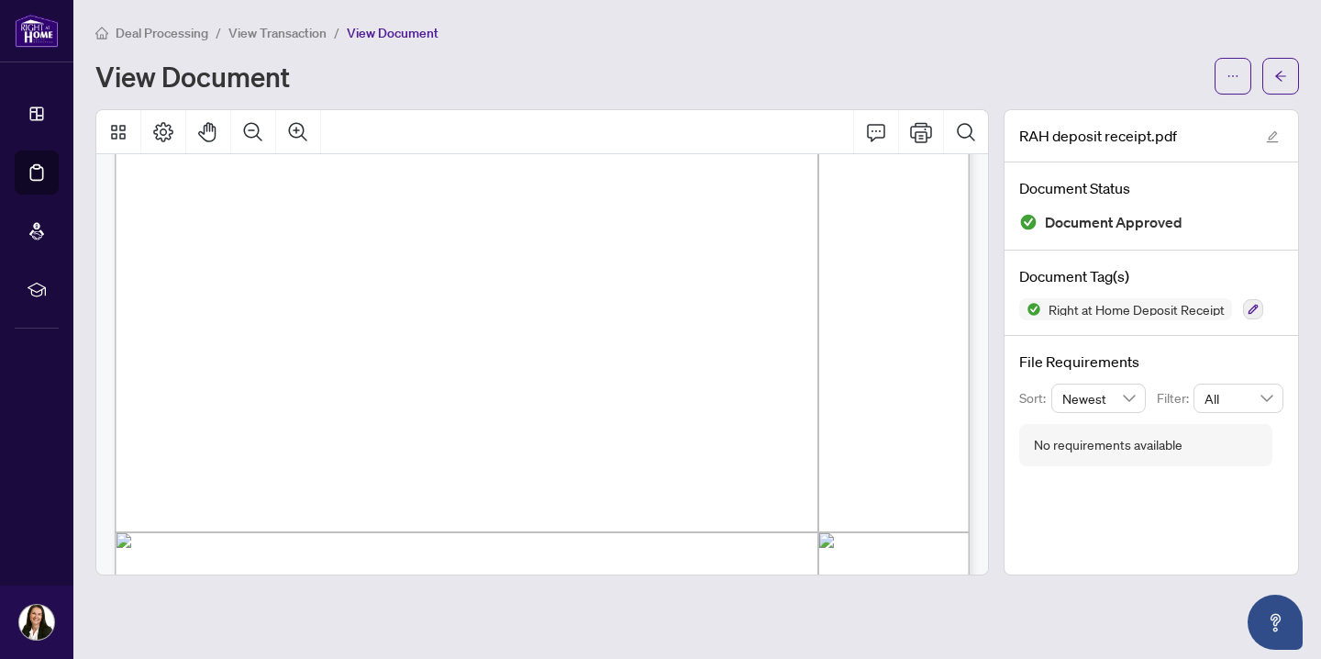
scroll to position [338, 0]
click at [923, 134] on icon "Print" at bounding box center [921, 132] width 22 height 20
